Goal: Task Accomplishment & Management: Manage account settings

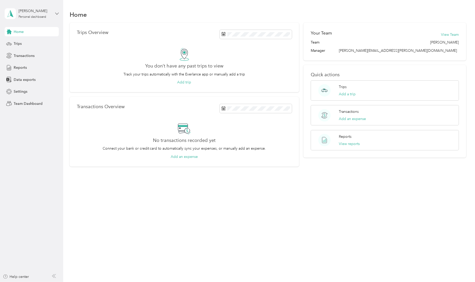
click at [56, 15] on icon at bounding box center [57, 14] width 4 height 4
click at [28, 45] on div "Team dashboard Personal dashboard Log out" at bounding box center [88, 54] width 160 height 32
click at [59, 12] on aside "[PERSON_NAME] Personal dashboard Home Trips Transactions Reports Data exports S…" at bounding box center [31, 141] width 63 height 282
click at [56, 14] on icon at bounding box center [56, 14] width 3 height 2
click at [17, 44] on div "Team dashboard" at bounding box center [88, 42] width 160 height 9
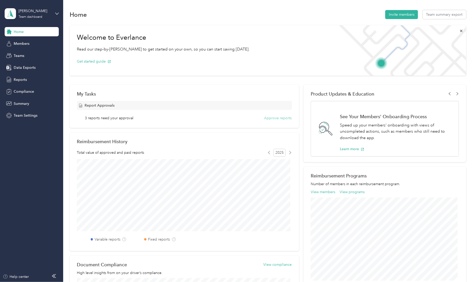
click at [275, 120] on button "Approve reports" at bounding box center [278, 117] width 28 height 5
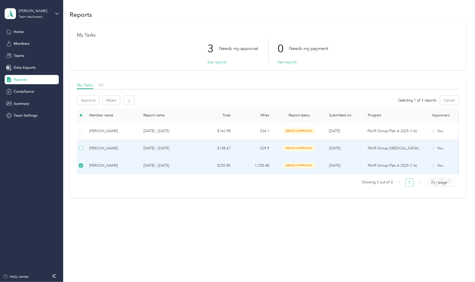
click at [81, 150] on label at bounding box center [81, 149] width 4 height 6
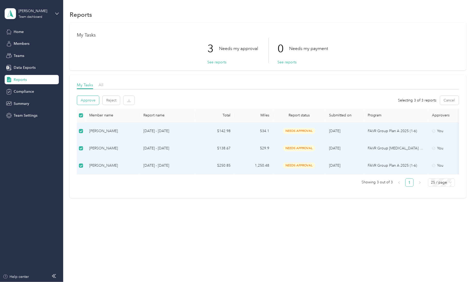
click at [87, 102] on button "Approve" at bounding box center [88, 100] width 22 height 9
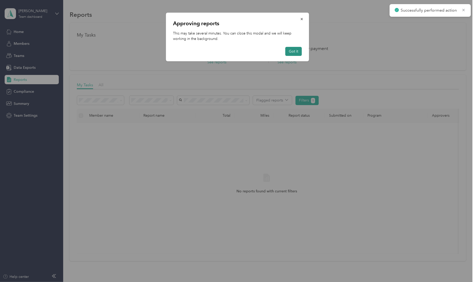
click at [296, 52] on button "Got it" at bounding box center [293, 51] width 16 height 9
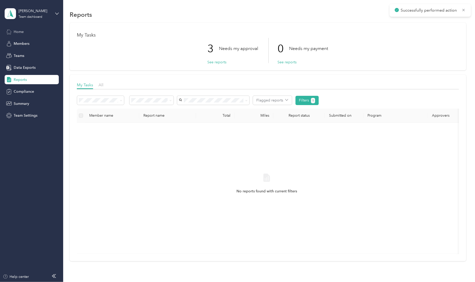
click at [16, 34] on span "Home" at bounding box center [19, 31] width 10 height 5
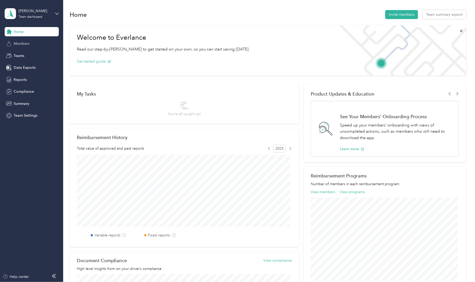
click at [22, 46] on span "Members" at bounding box center [22, 43] width 16 height 5
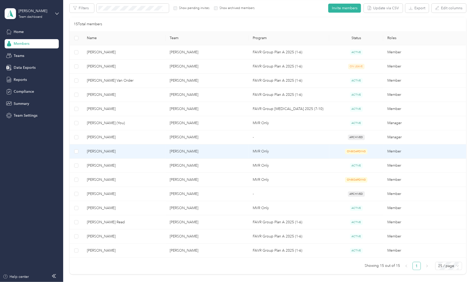
scroll to position [97, 0]
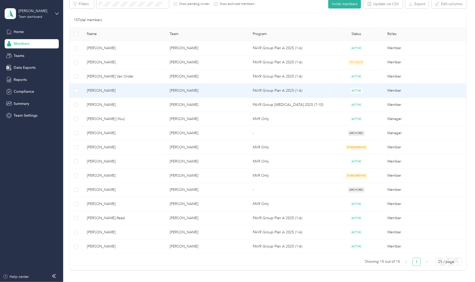
click at [99, 91] on span "[PERSON_NAME]" at bounding box center [124, 91] width 74 height 6
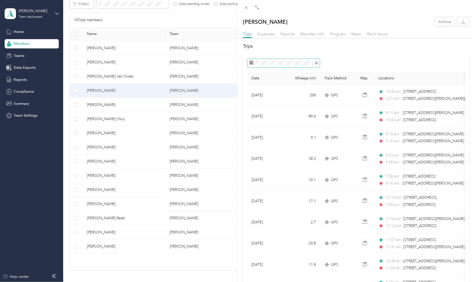
click at [275, 65] on span at bounding box center [283, 63] width 72 height 9
click at [316, 61] on span at bounding box center [316, 63] width 3 height 4
click at [315, 63] on icon at bounding box center [316, 63] width 3 height 3
click at [257, 94] on icon at bounding box center [256, 92] width 5 height 5
click at [288, 111] on div "1" at bounding box center [287, 110] width 7 height 6
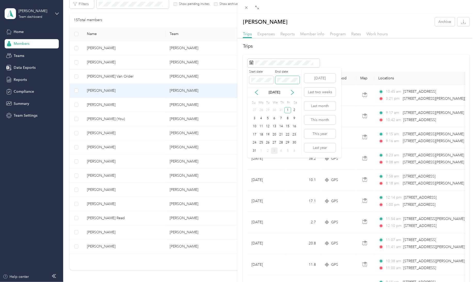
click at [293, 77] on span at bounding box center [287, 80] width 24 height 8
click at [295, 141] on div "30" at bounding box center [294, 143] width 7 height 6
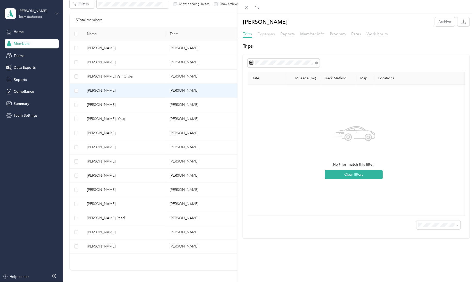
click at [264, 33] on span "Expenses" at bounding box center [266, 33] width 18 height 5
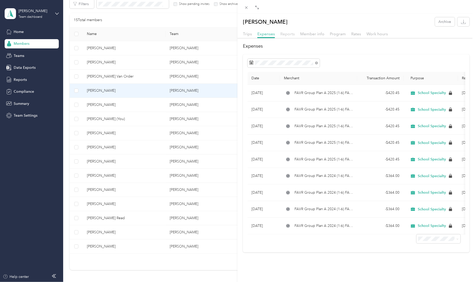
click at [289, 33] on span "Reports" at bounding box center [287, 33] width 14 height 5
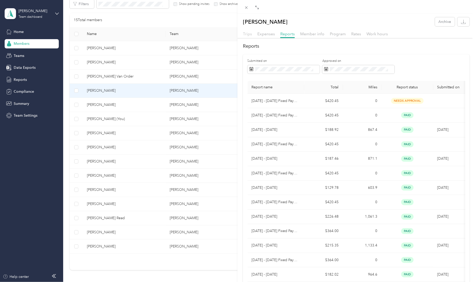
click at [247, 35] on span "Trips" at bounding box center [247, 33] width 9 height 5
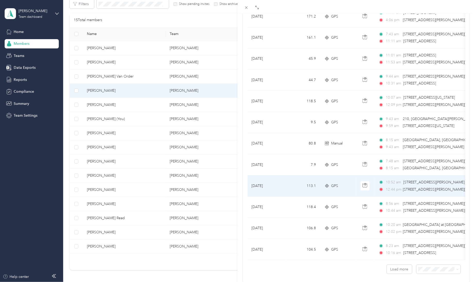
scroll to position [377, 0]
